Goal: Task Accomplishment & Management: Manage account settings

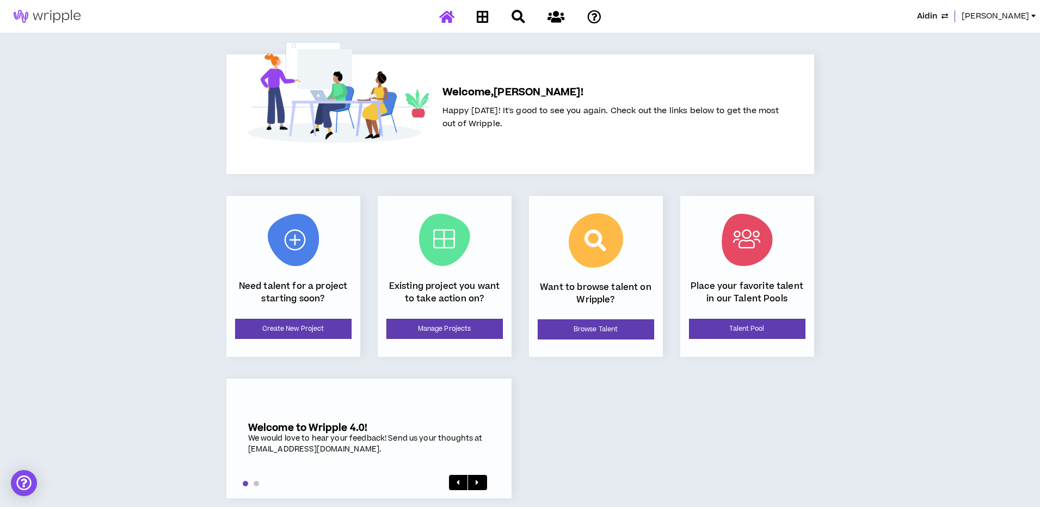
click at [1027, 14] on span "[PERSON_NAME]" at bounding box center [994, 16] width 67 height 12
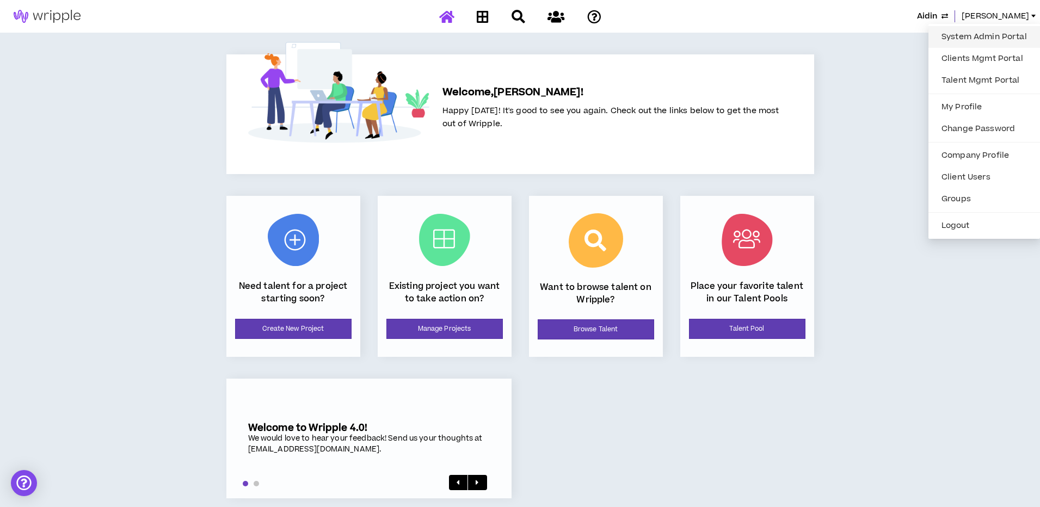
click at [970, 41] on link "System Admin Portal" at bounding box center [984, 37] width 98 height 16
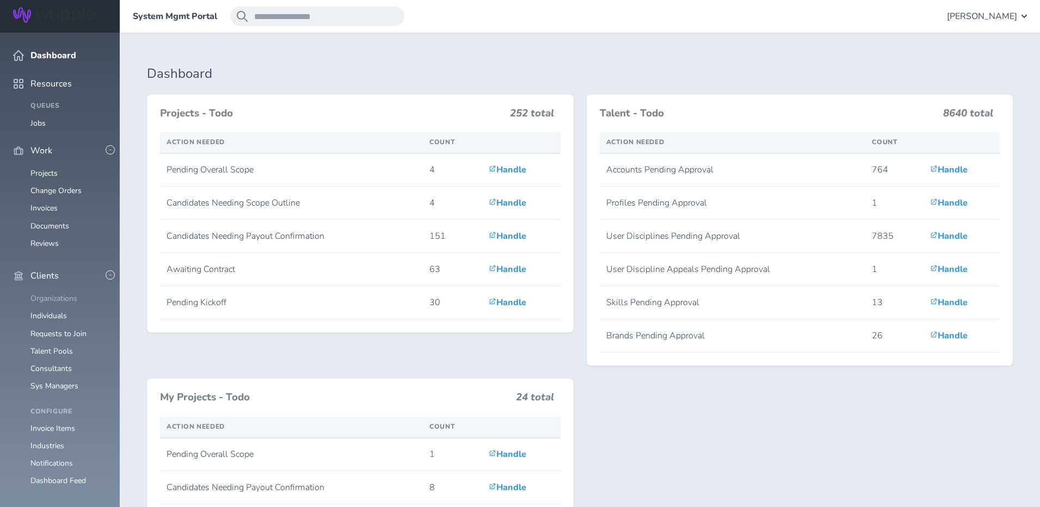
click at [70, 293] on link "Organizations" at bounding box center [53, 298] width 47 height 10
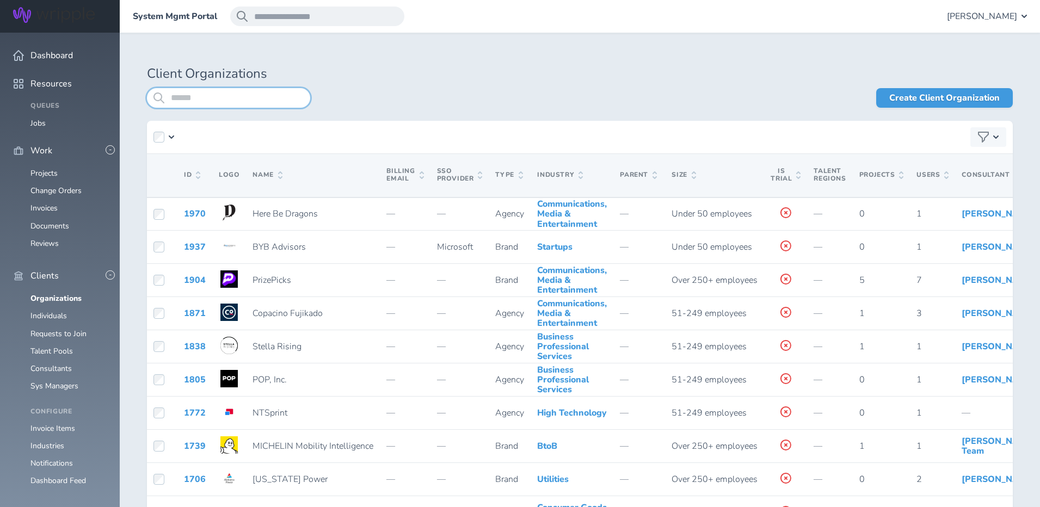
click at [217, 98] on input "search" at bounding box center [228, 98] width 163 height 20
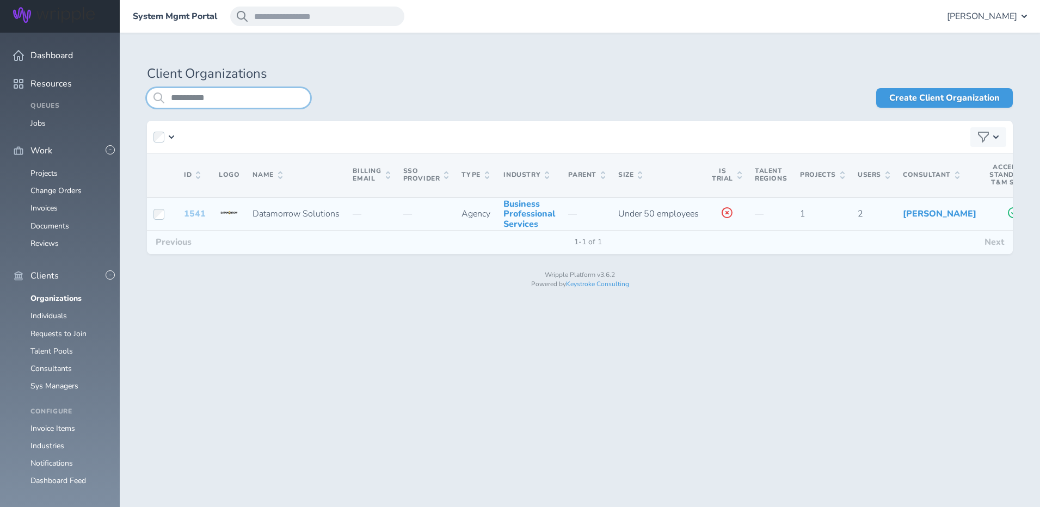
type input "**********"
click at [191, 220] on link "1541" at bounding box center [195, 214] width 22 height 12
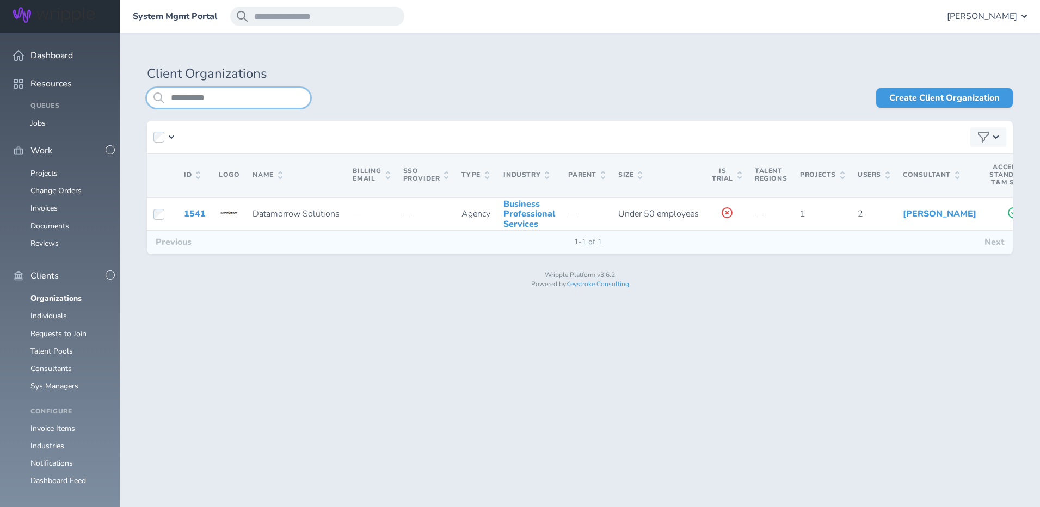
click at [187, 96] on input "**********" at bounding box center [228, 98] width 163 height 20
type input "****"
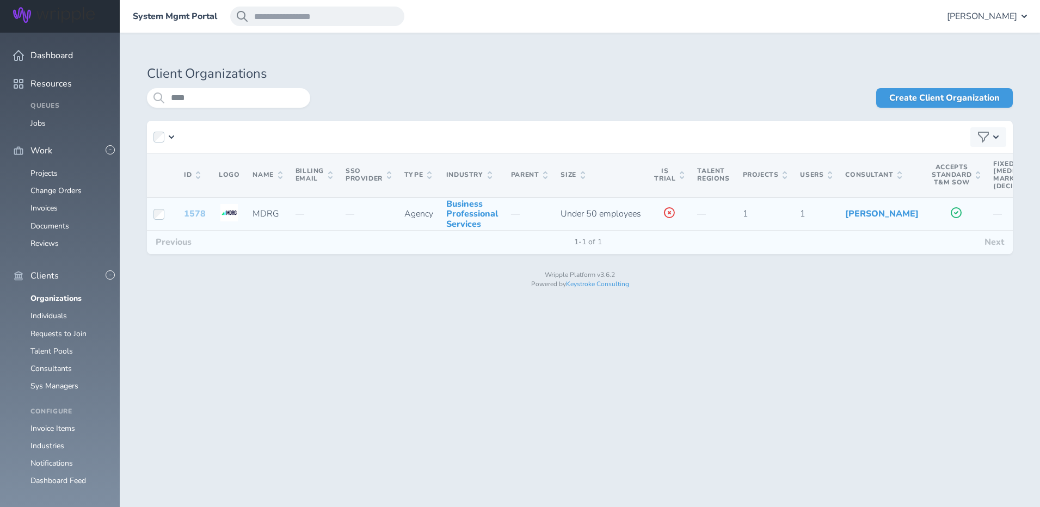
click at [187, 218] on link "1578" at bounding box center [195, 214] width 22 height 12
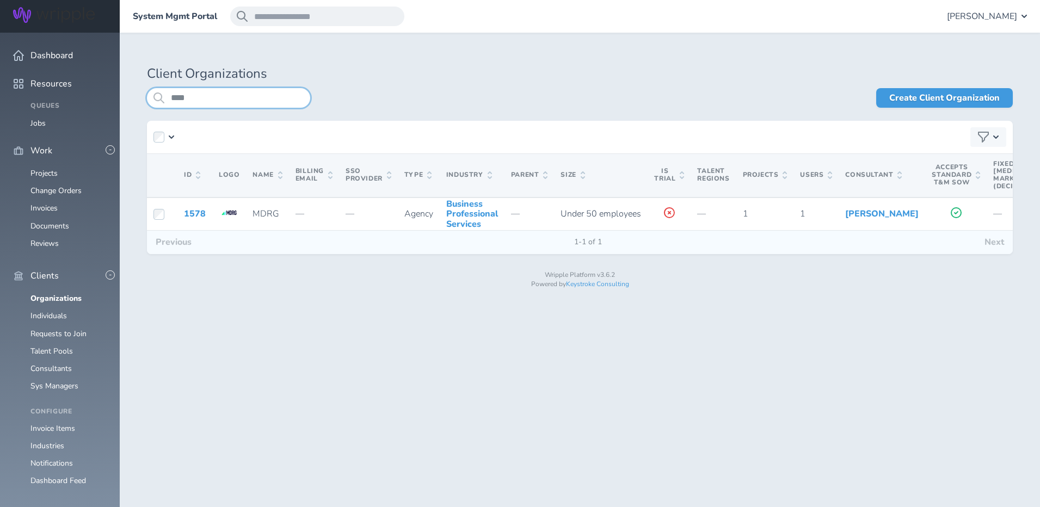
click at [173, 98] on input "****" at bounding box center [228, 98] width 163 height 20
click at [174, 97] on input "****" at bounding box center [228, 98] width 163 height 20
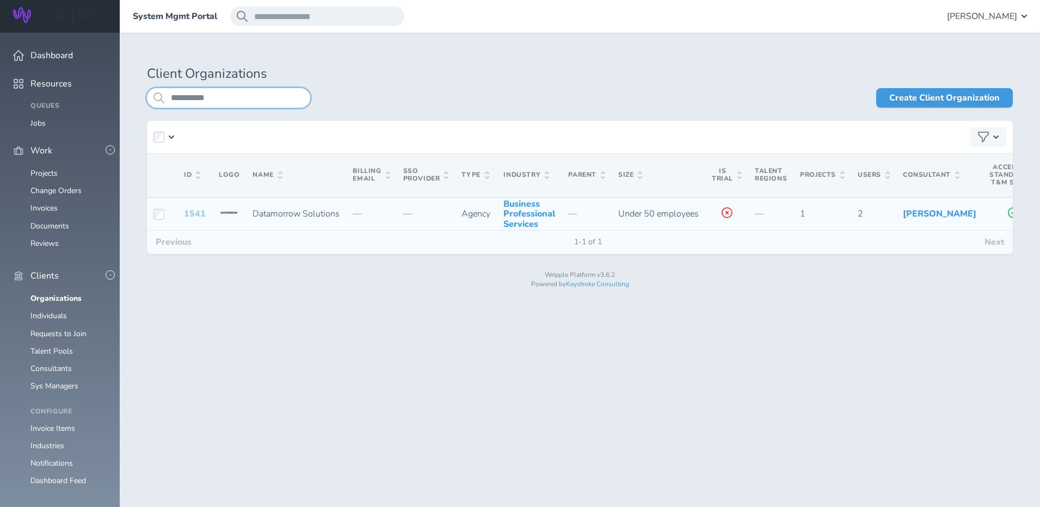
type input "**********"
click at [197, 217] on link "1541" at bounding box center [195, 214] width 22 height 12
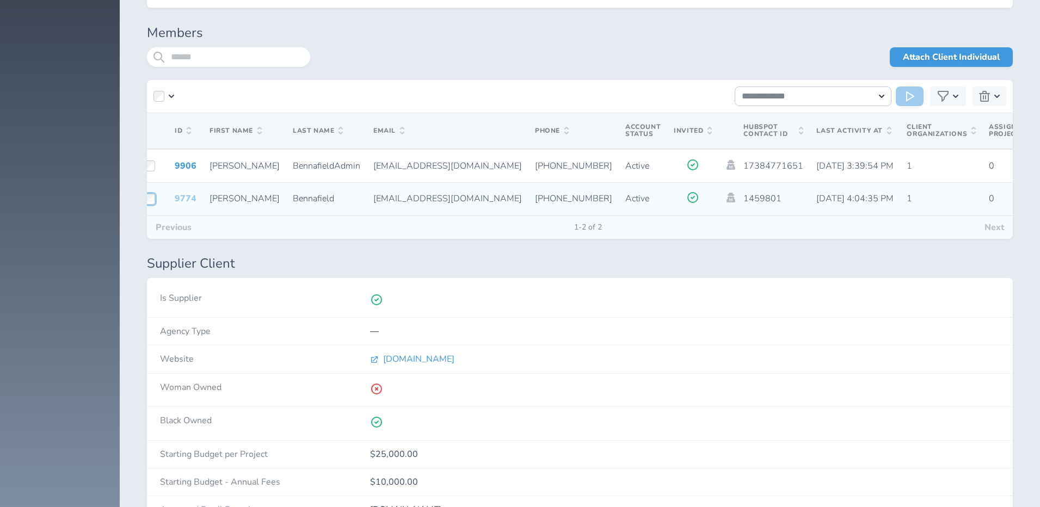
scroll to position [0, 10]
click at [186, 199] on link "9774" at bounding box center [185, 199] width 22 height 12
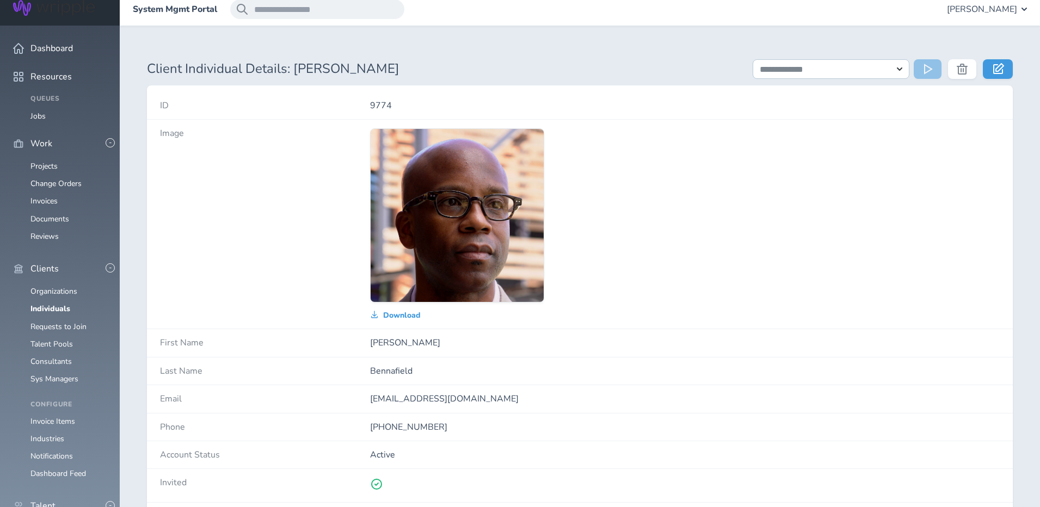
scroll to position [8, 0]
click at [997, 59] on link at bounding box center [998, 69] width 30 height 20
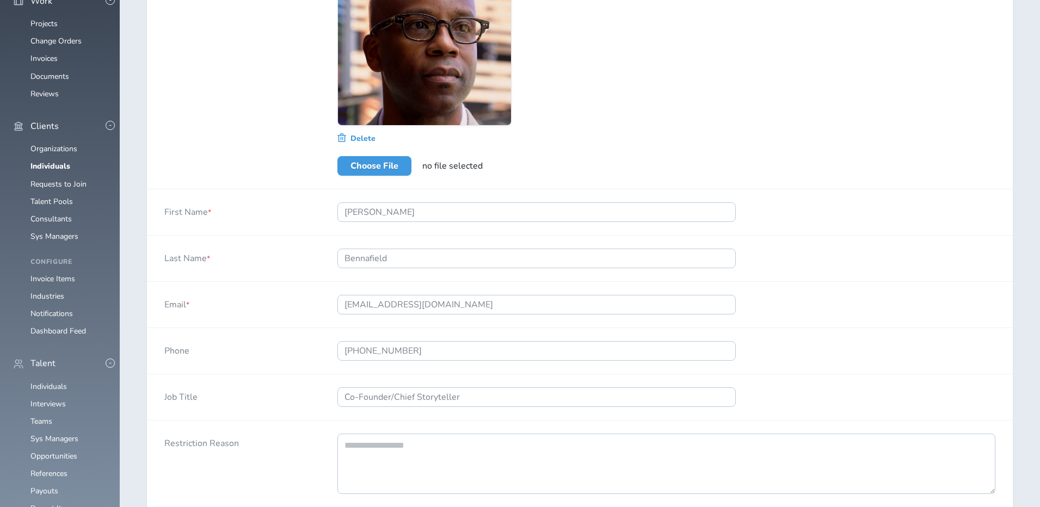
scroll to position [153, 0]
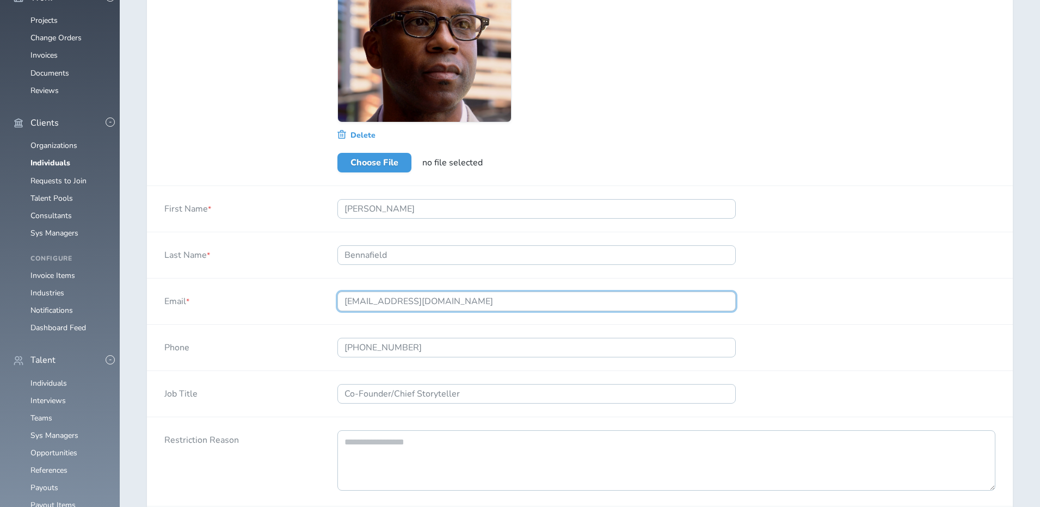
drag, startPoint x: 392, startPoint y: 301, endPoint x: 348, endPoint y: 301, distance: 43.5
click at [348, 301] on input "bbennafield@datamorrow.solutions" at bounding box center [536, 302] width 398 height 20
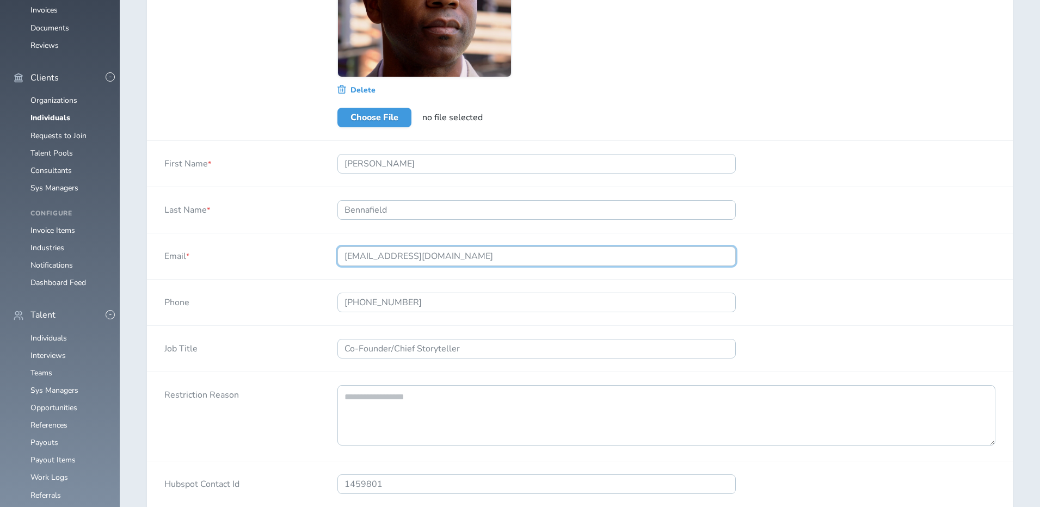
scroll to position [198, 0]
click at [311, 334] on div "Job Title" at bounding box center [233, 349] width 173 height 46
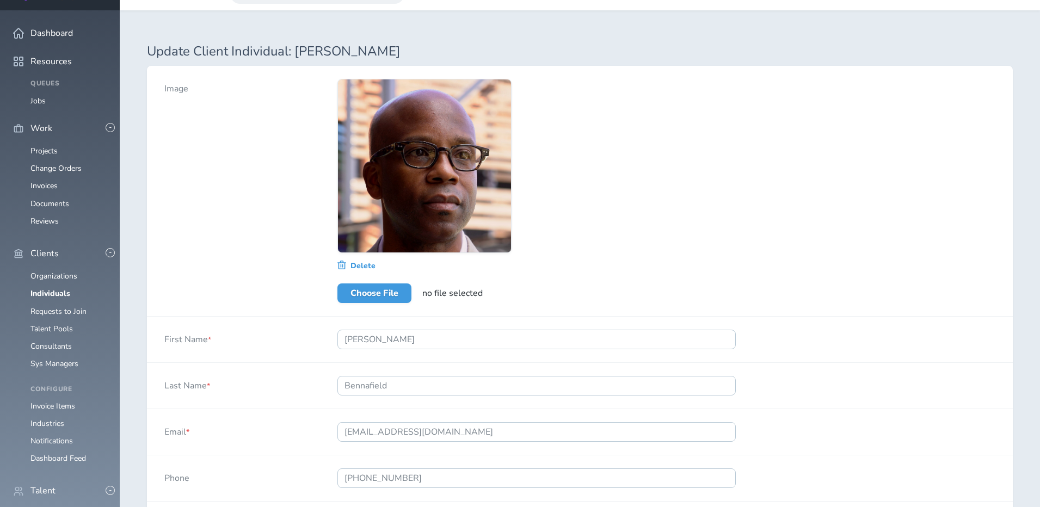
scroll to position [0, 0]
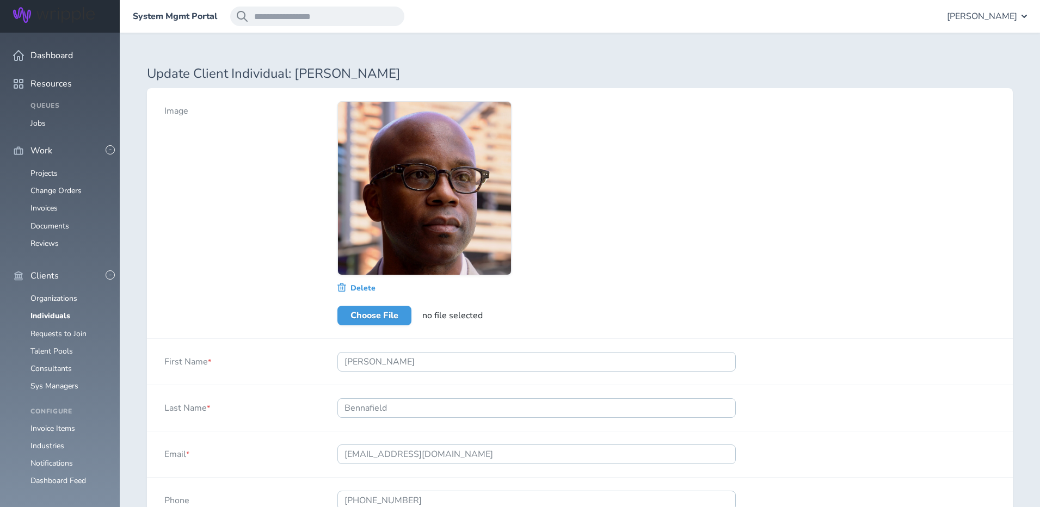
click at [282, 324] on div "Image" at bounding box center [233, 213] width 173 height 250
click at [390, 453] on input "bbennafield@datamorrow.solutions" at bounding box center [536, 455] width 398 height 20
drag, startPoint x: 390, startPoint y: 453, endPoint x: 344, endPoint y: 453, distance: 45.2
click at [344, 453] on input "bbennafield@datamorrow.solutions" at bounding box center [536, 455] width 398 height 20
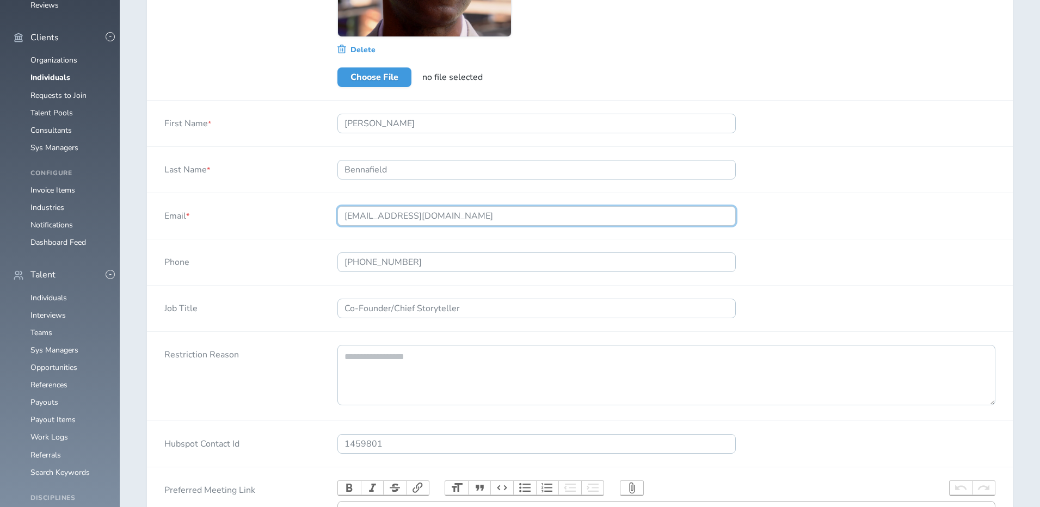
scroll to position [394, 0]
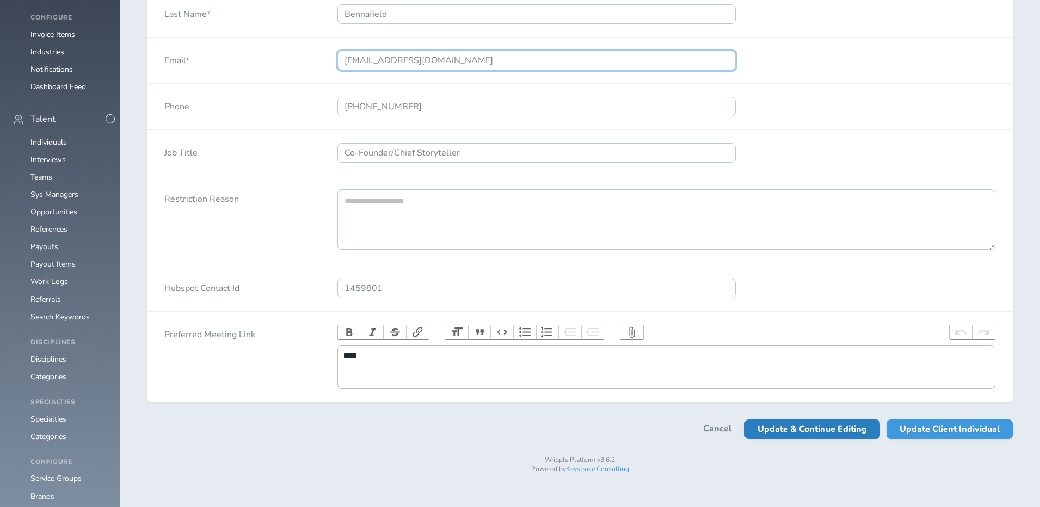
type input "no-email@datamorrow.solutions"
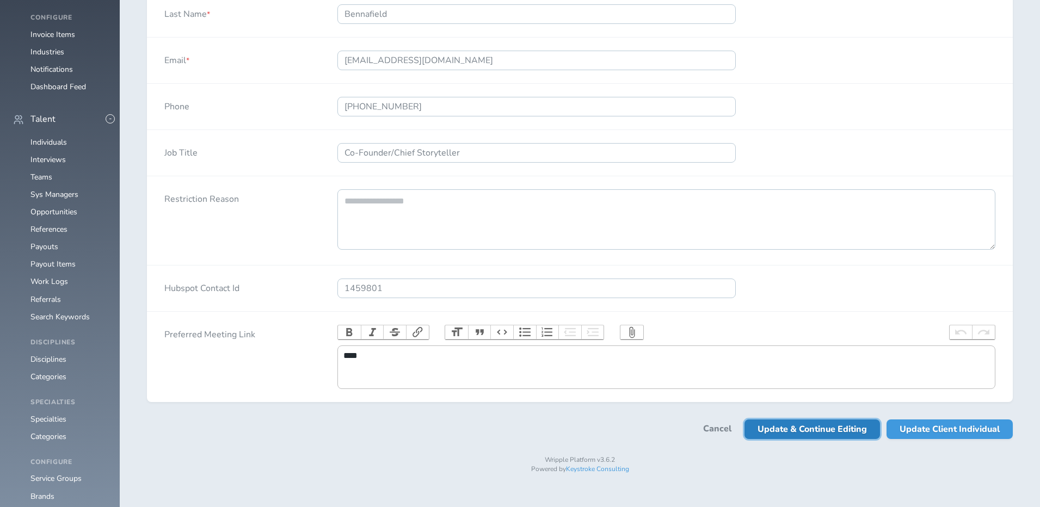
click at [852, 439] on span "Update & Continue Editing" at bounding box center [811, 430] width 109 height 20
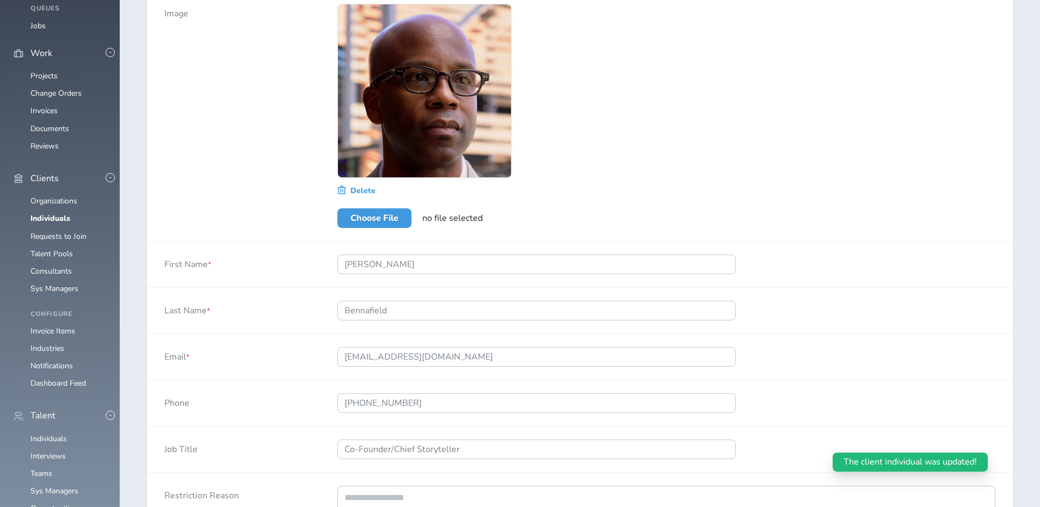
scroll to position [0, 0]
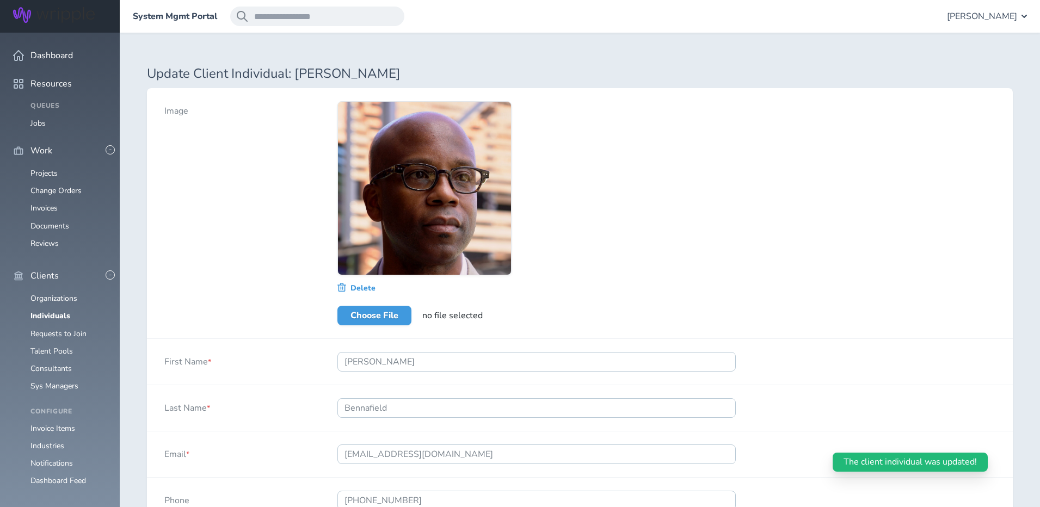
click at [594, 42] on div "Update Client Individual: Benny Bennafield Image Delete Choose File no file sel…" at bounding box center [580, 464] width 920 height 862
click at [490, 25] on div "System Mgmt Portal Angie Vaughn" at bounding box center [580, 16] width 920 height 33
